Goal: Information Seeking & Learning: Learn about a topic

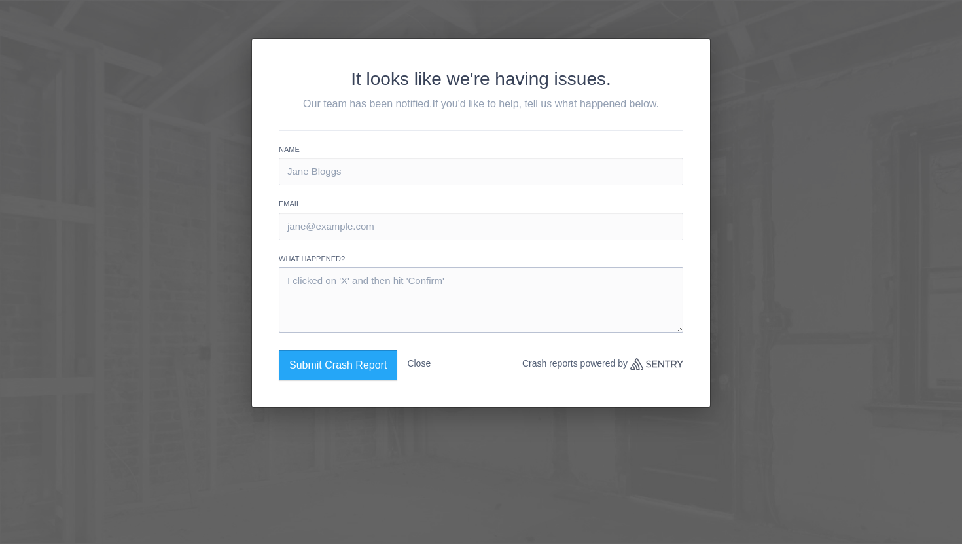
click at [605, 28] on div "It looks like we're having issues. Our team has been notified. If you'd like to…" at bounding box center [481, 272] width 962 height 544
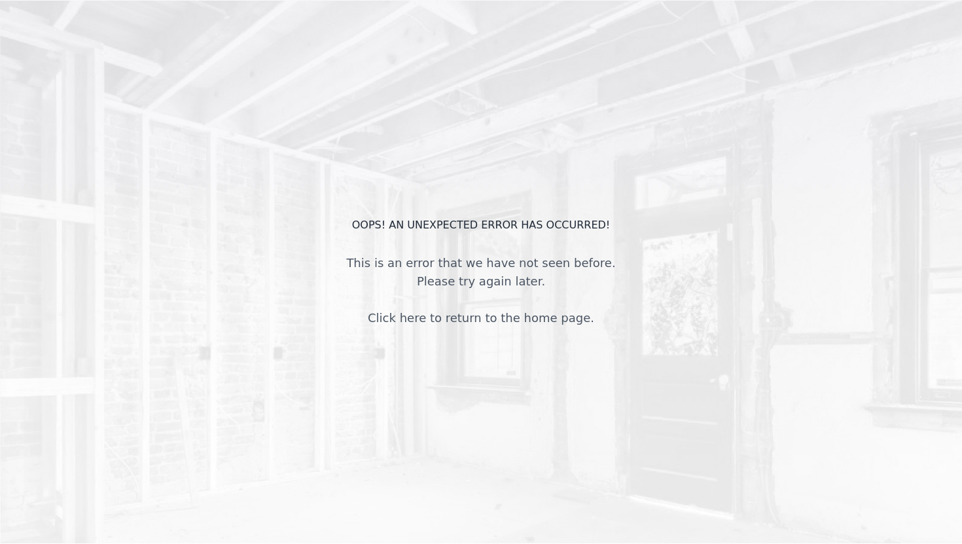
click at [488, 322] on link "Click here to return to the home page." at bounding box center [481, 318] width 226 height 14
